Goal: Obtain resource: Download file/media

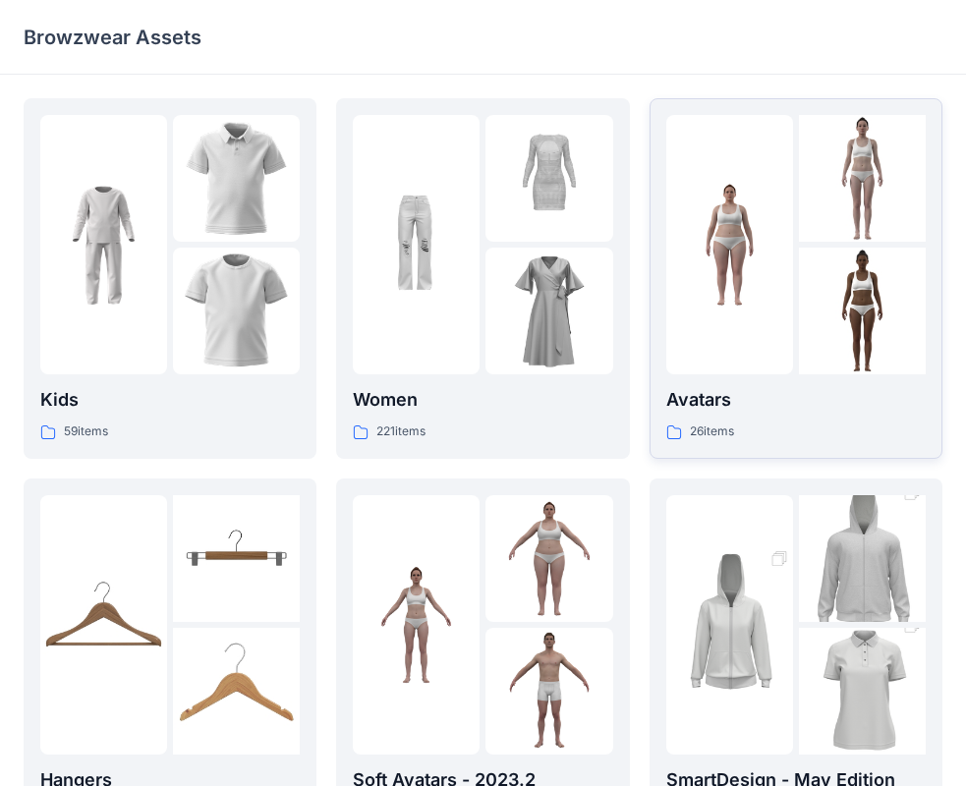
click at [762, 410] on p "Avatars" at bounding box center [797, 400] width 260 height 28
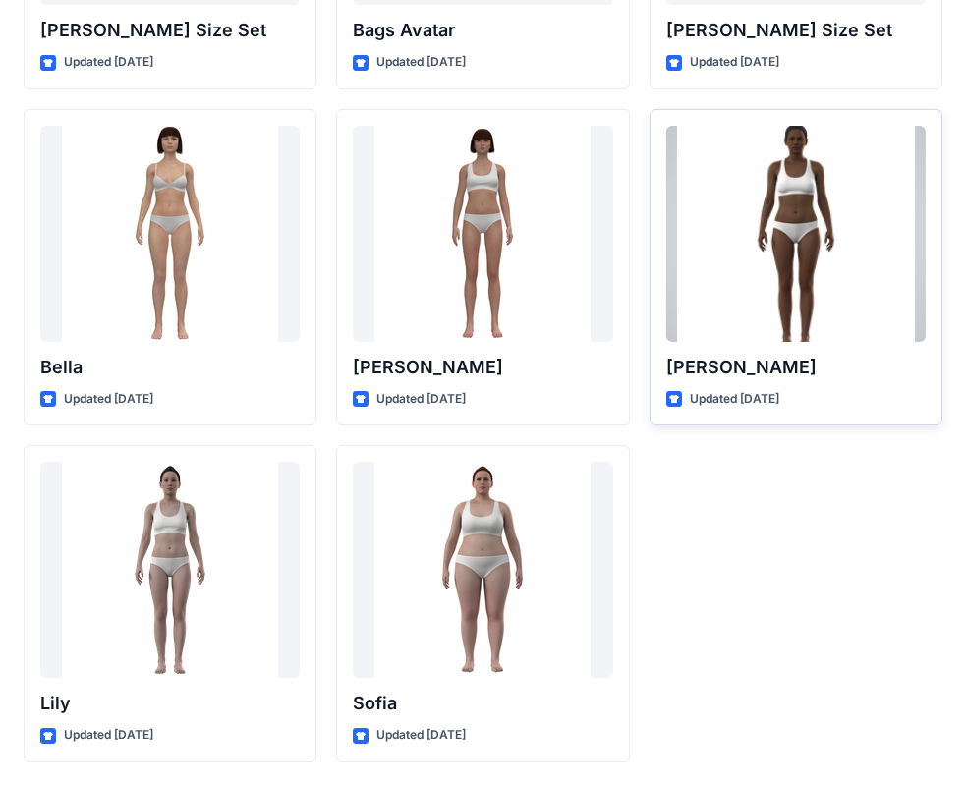
scroll to position [1855, 0]
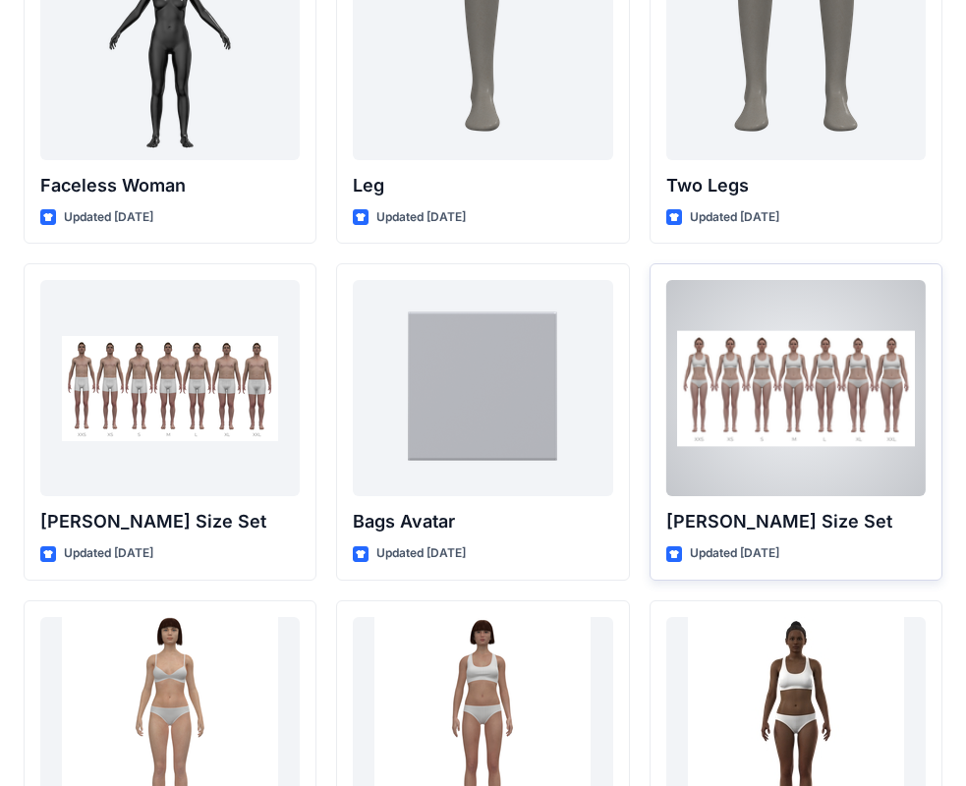
click at [782, 418] on div at bounding box center [797, 388] width 260 height 216
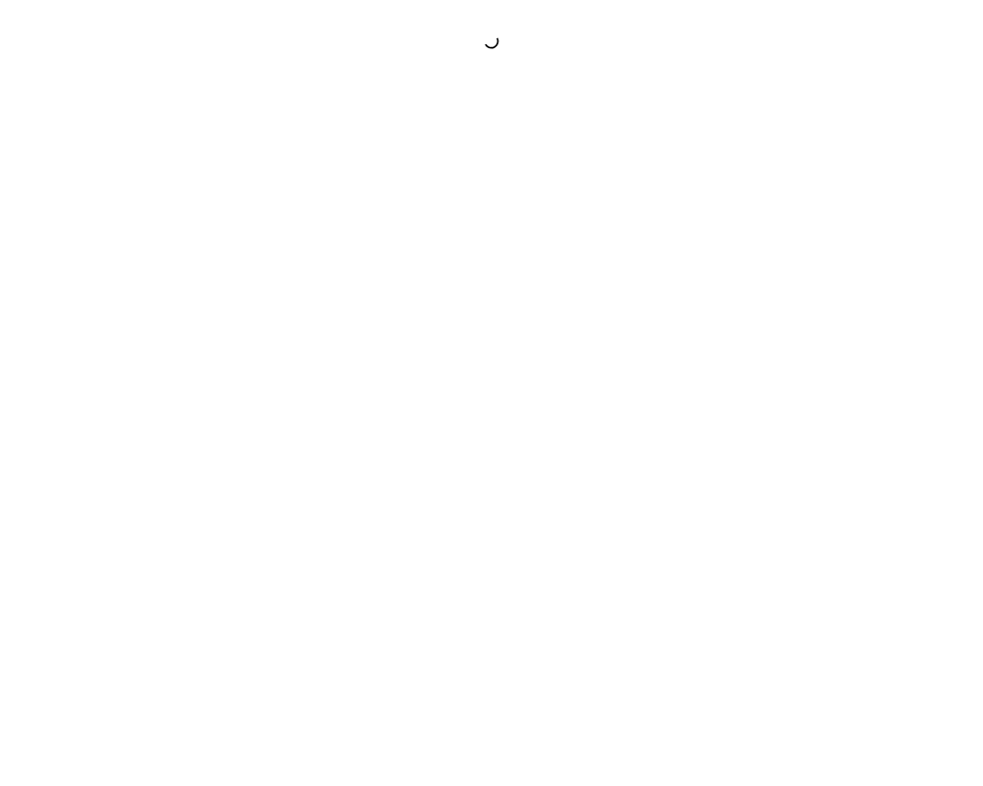
click at [782, 417] on div at bounding box center [491, 393] width 983 height 786
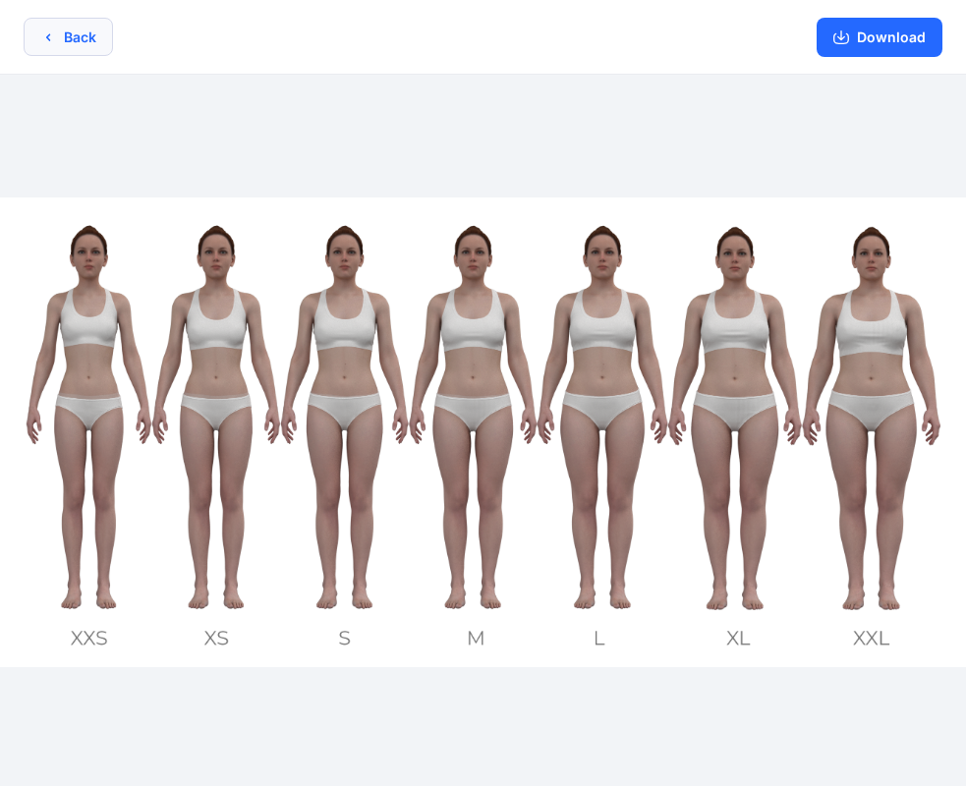
click at [54, 35] on icon "button" at bounding box center [48, 37] width 16 height 16
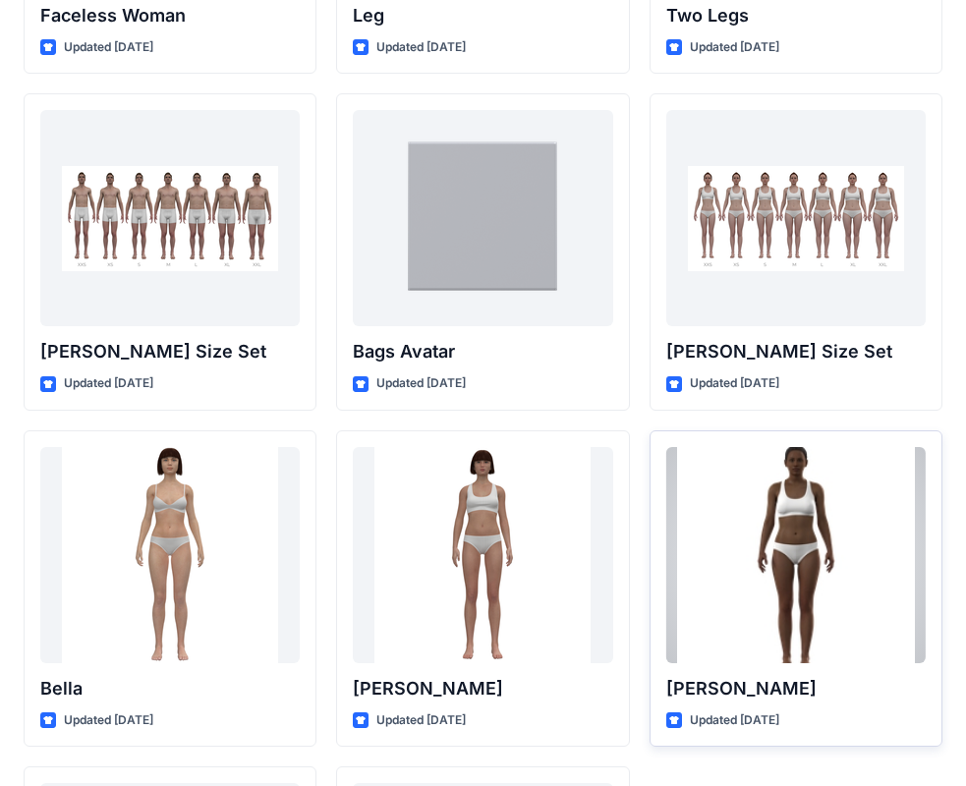
scroll to position [1868, 0]
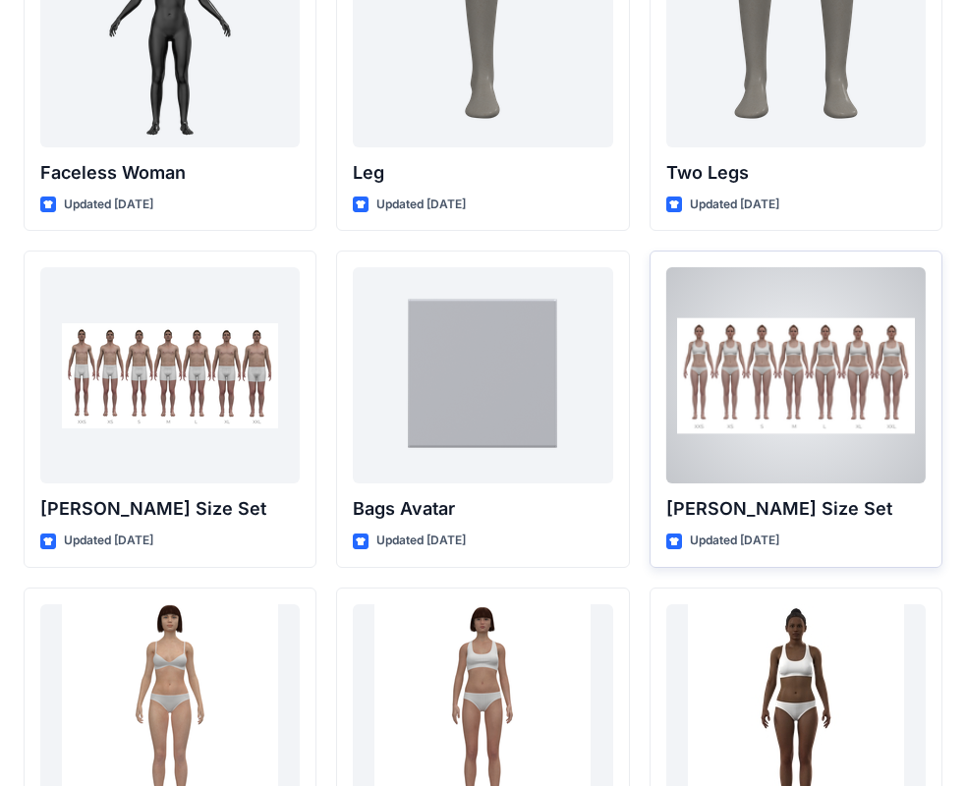
click at [757, 384] on div at bounding box center [797, 375] width 260 height 216
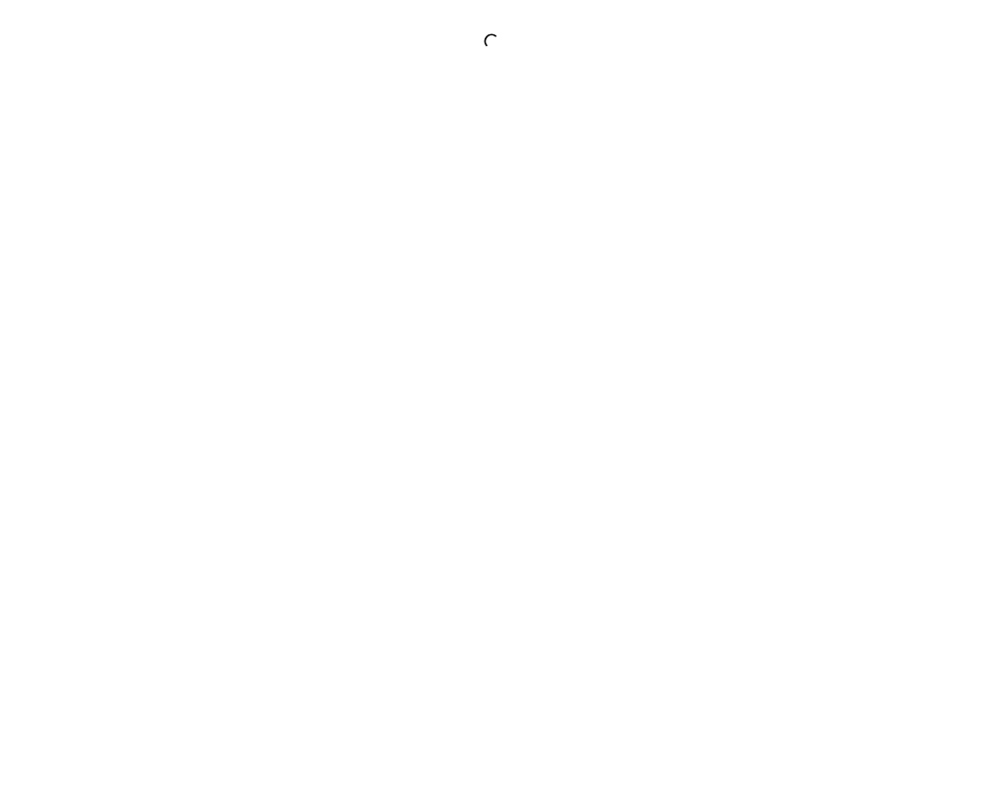
click at [757, 384] on div at bounding box center [491, 393] width 983 height 786
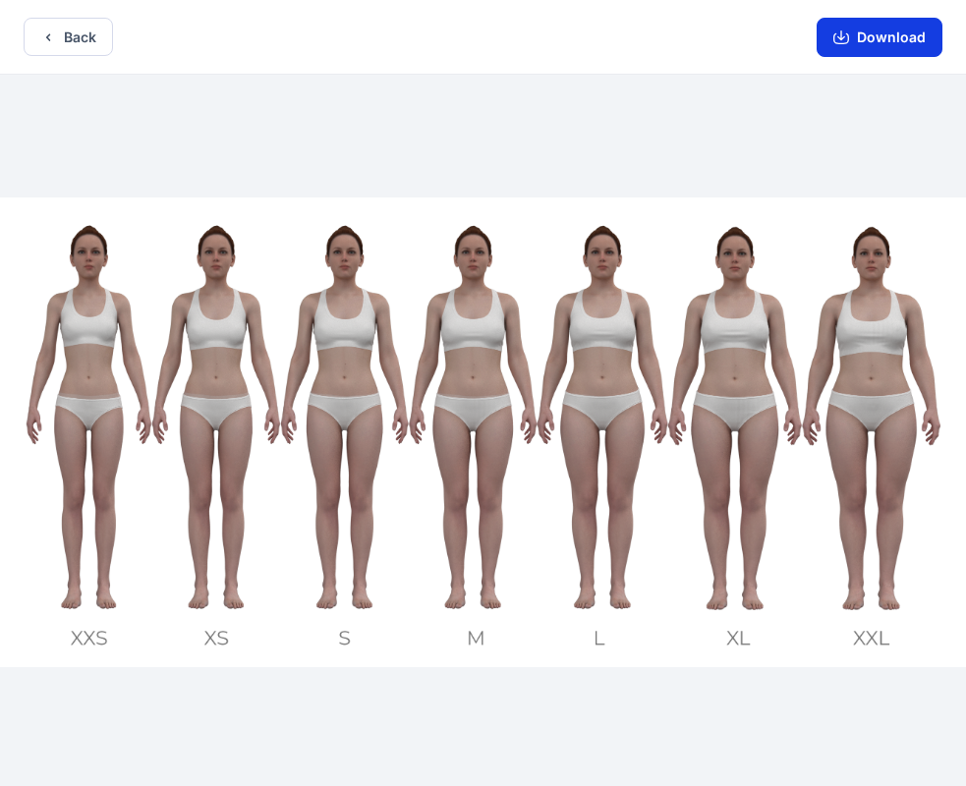
click at [877, 53] on button "Download" at bounding box center [880, 37] width 126 height 39
click at [871, 45] on button "Download" at bounding box center [880, 37] width 126 height 39
click at [899, 31] on button "Download" at bounding box center [880, 37] width 126 height 39
click at [856, 41] on button "Download" at bounding box center [880, 37] width 126 height 39
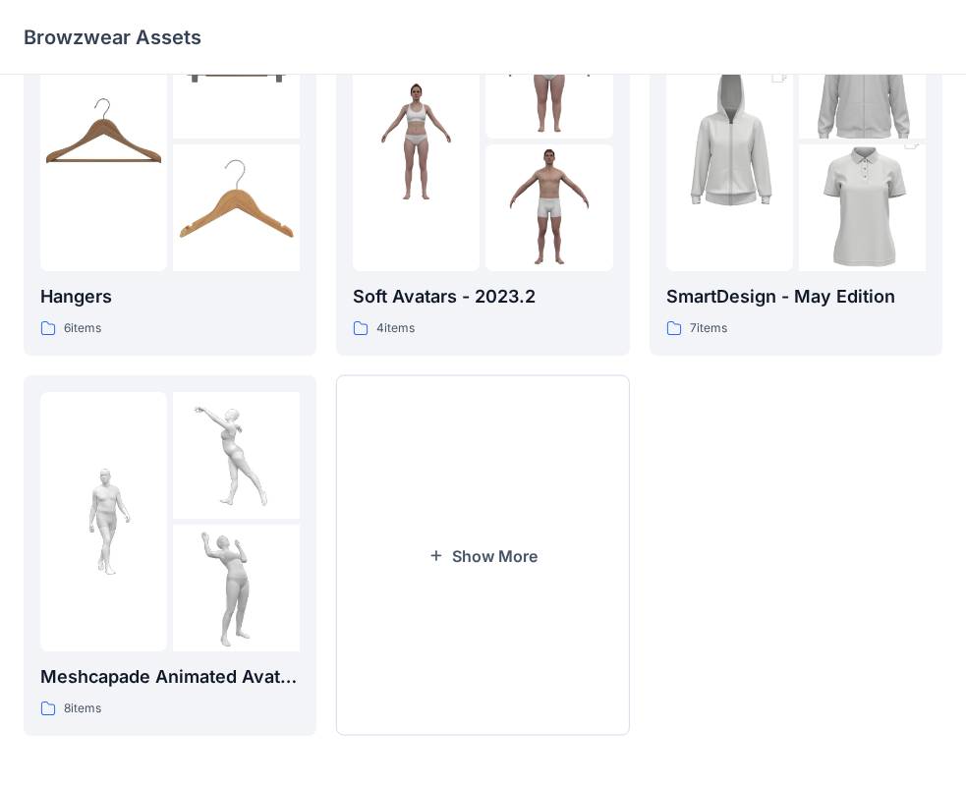
scroll to position [489, 0]
